Goal: Use online tool/utility

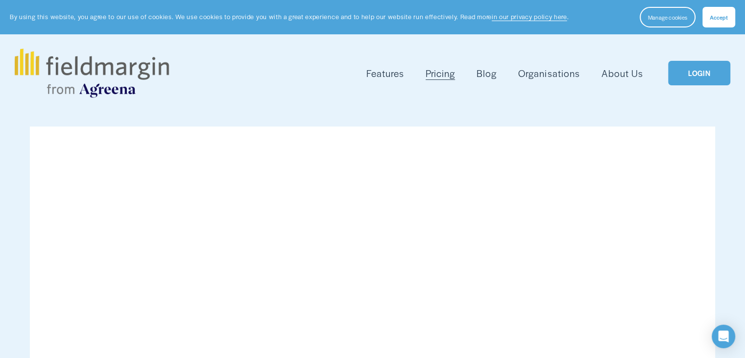
click at [701, 71] on link "LOGIN" at bounding box center [699, 73] width 62 height 25
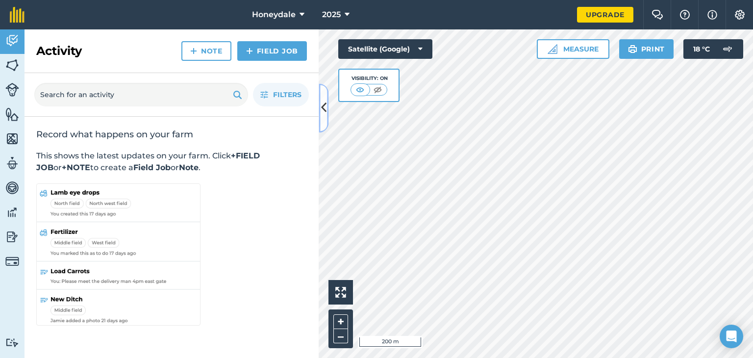
click at [319, 105] on button at bounding box center [324, 107] width 10 height 49
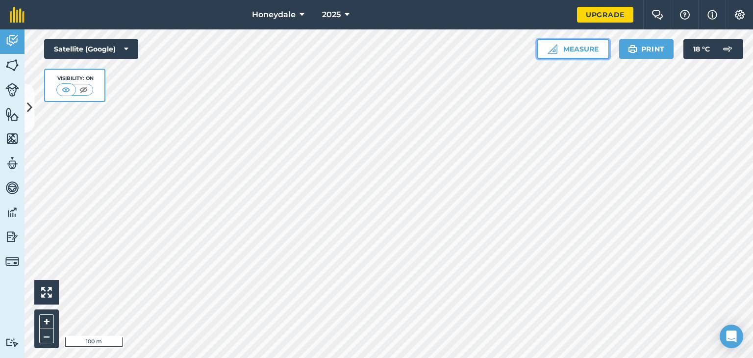
click at [586, 52] on button "Measure" at bounding box center [573, 49] width 73 height 20
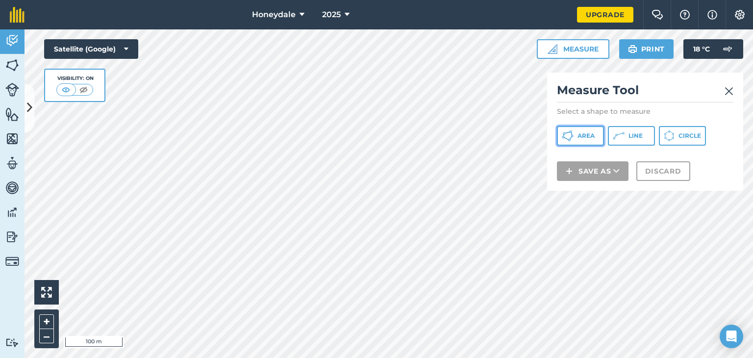
click at [588, 137] on span "Area" at bounding box center [585, 136] width 17 height 8
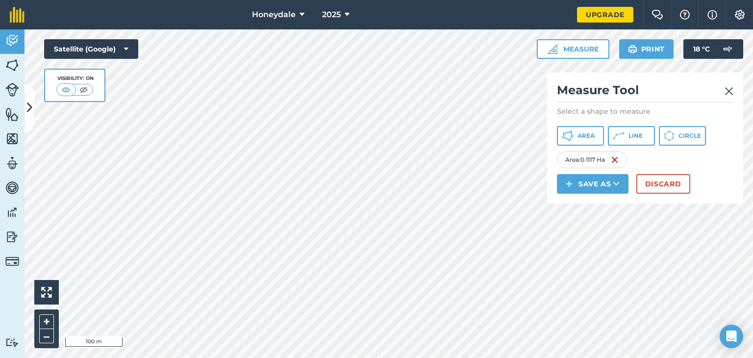
click at [731, 91] on img at bounding box center [728, 91] width 9 height 12
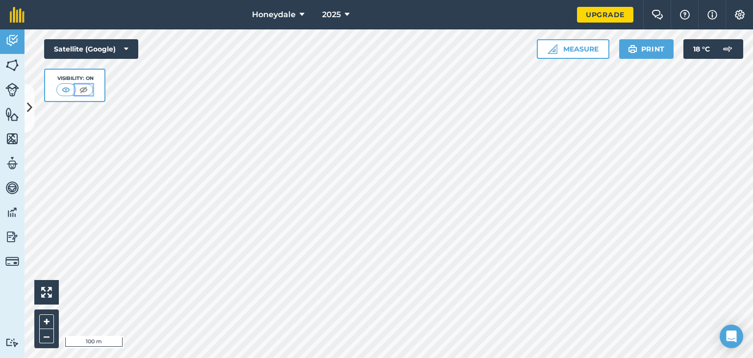
click at [86, 89] on img at bounding box center [83, 90] width 12 height 10
click at [69, 87] on img at bounding box center [66, 90] width 12 height 10
